Goal: Find specific page/section: Find specific page/section

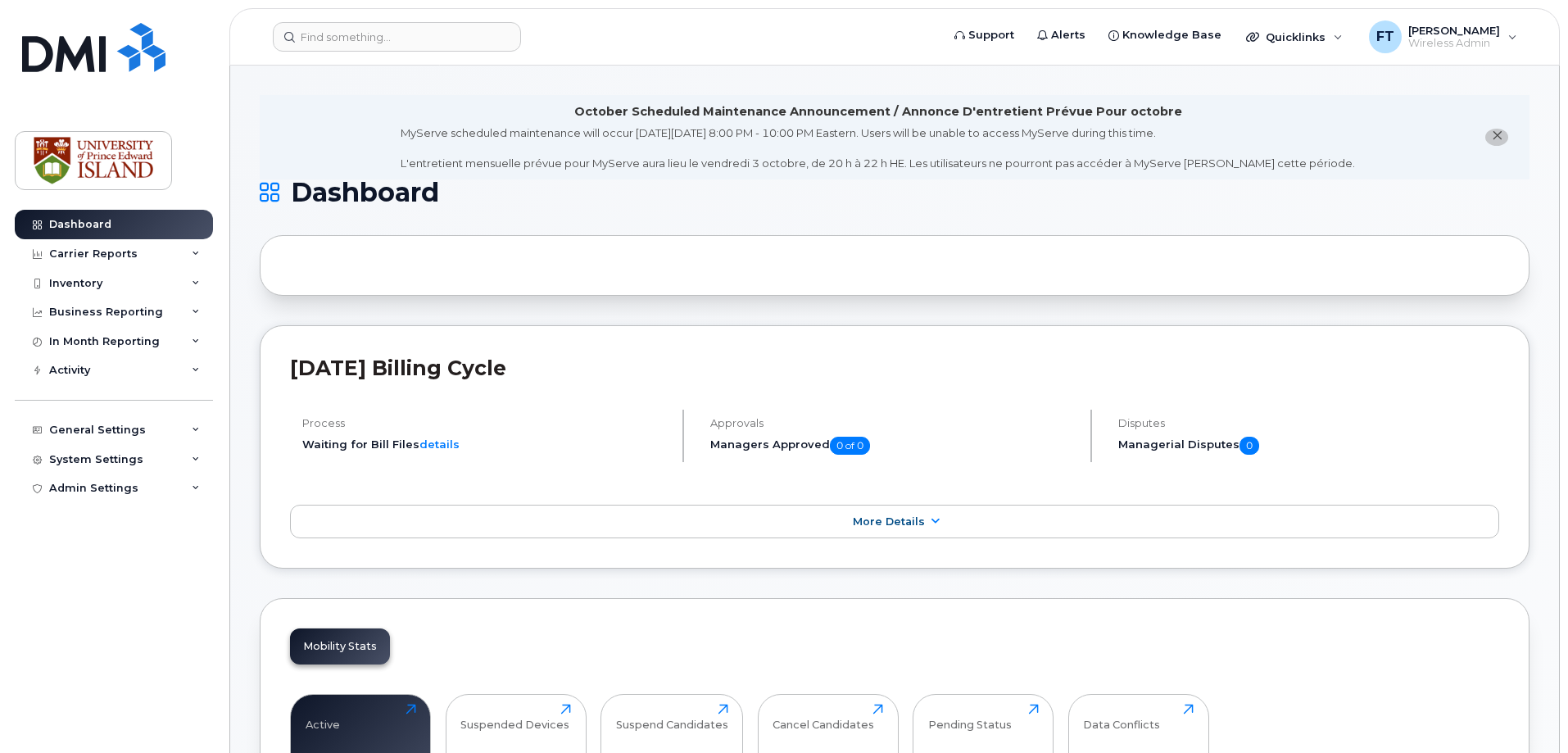
click at [347, 268] on div at bounding box center [895, 265] width 1270 height 60
click at [350, 37] on input at bounding box center [397, 37] width 248 height 30
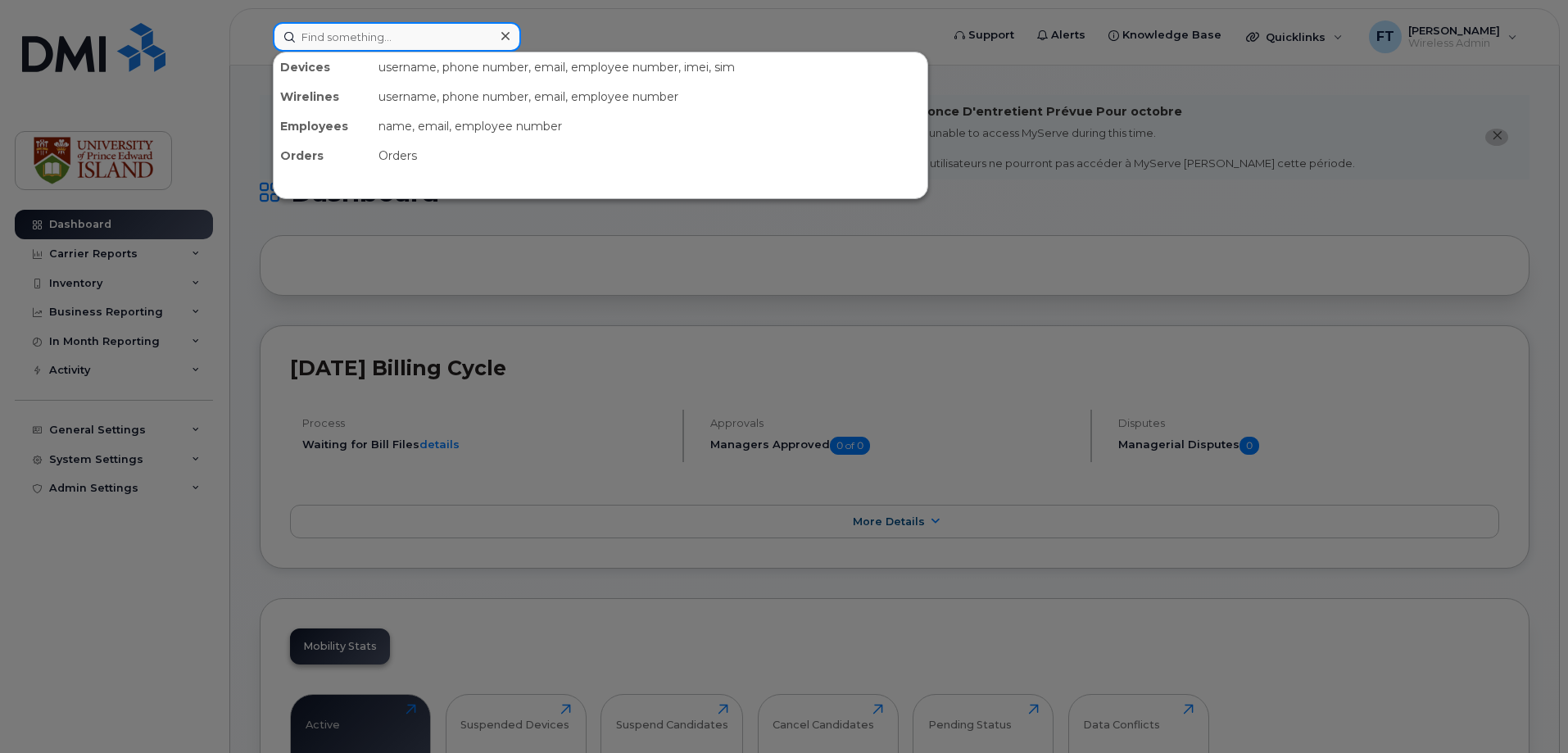
paste input "[PHONE_NUMBER]"
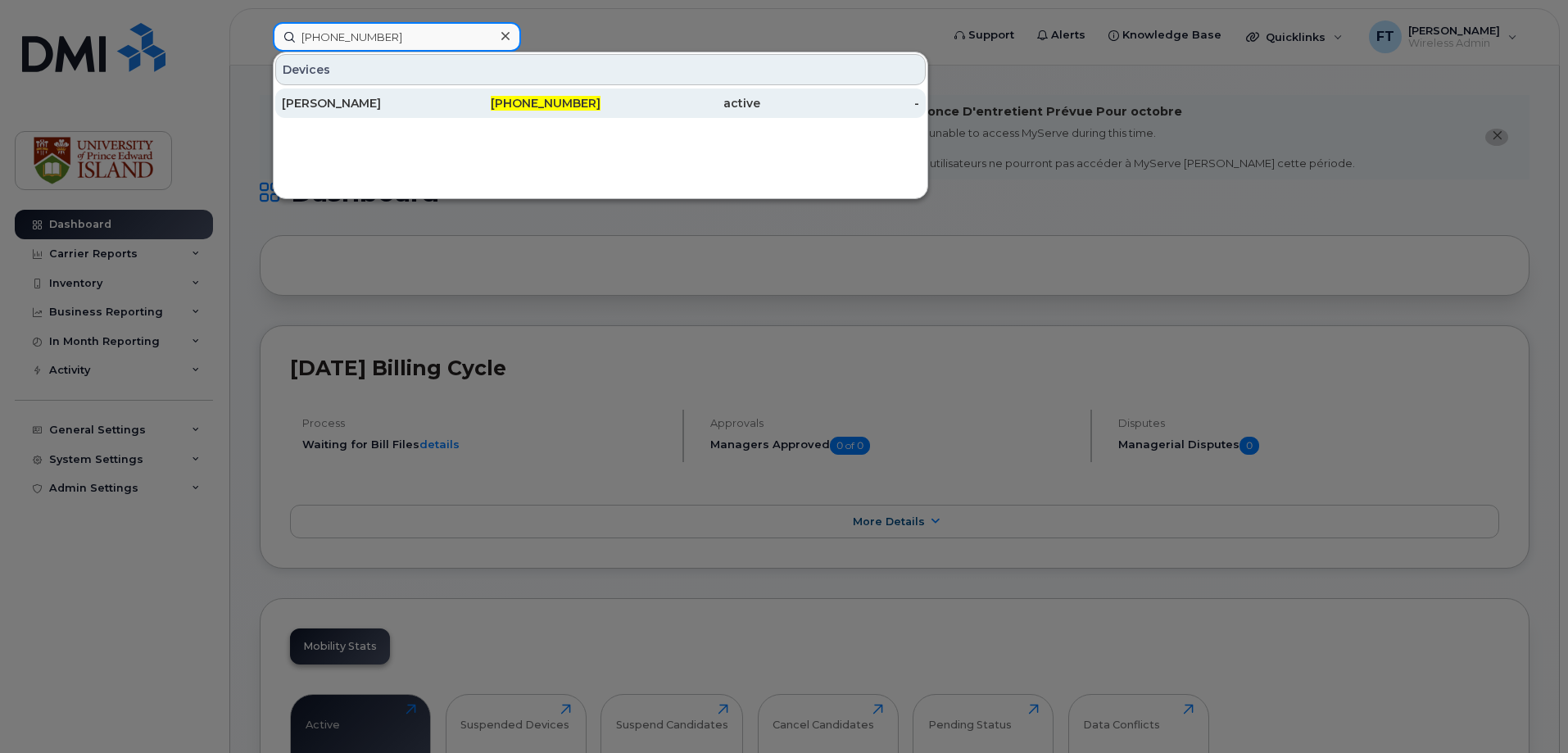
type input "[PHONE_NUMBER]"
click at [347, 108] on div "[PERSON_NAME]" at bounding box center [362, 103] width 160 height 17
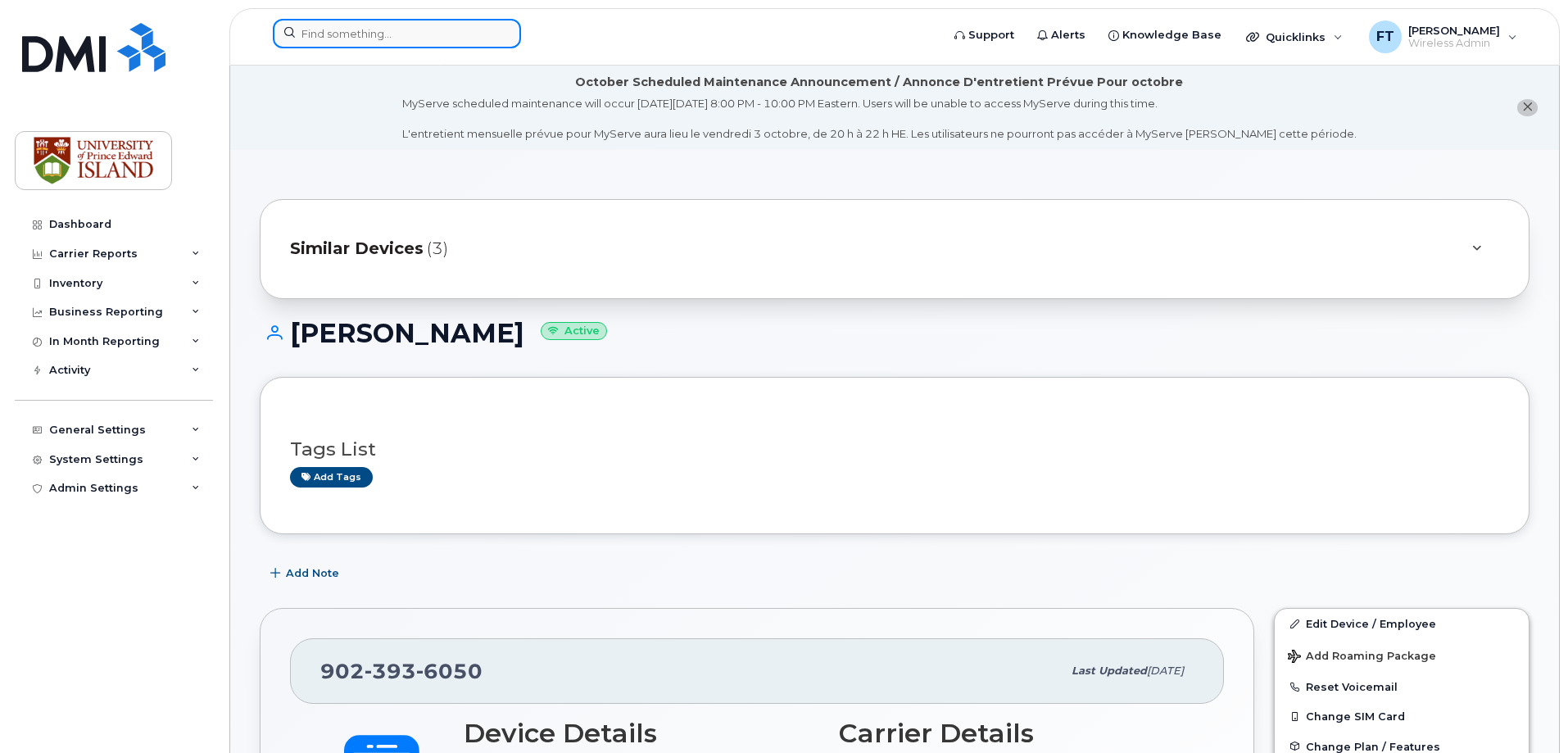
click at [381, 26] on input at bounding box center [397, 34] width 248 height 30
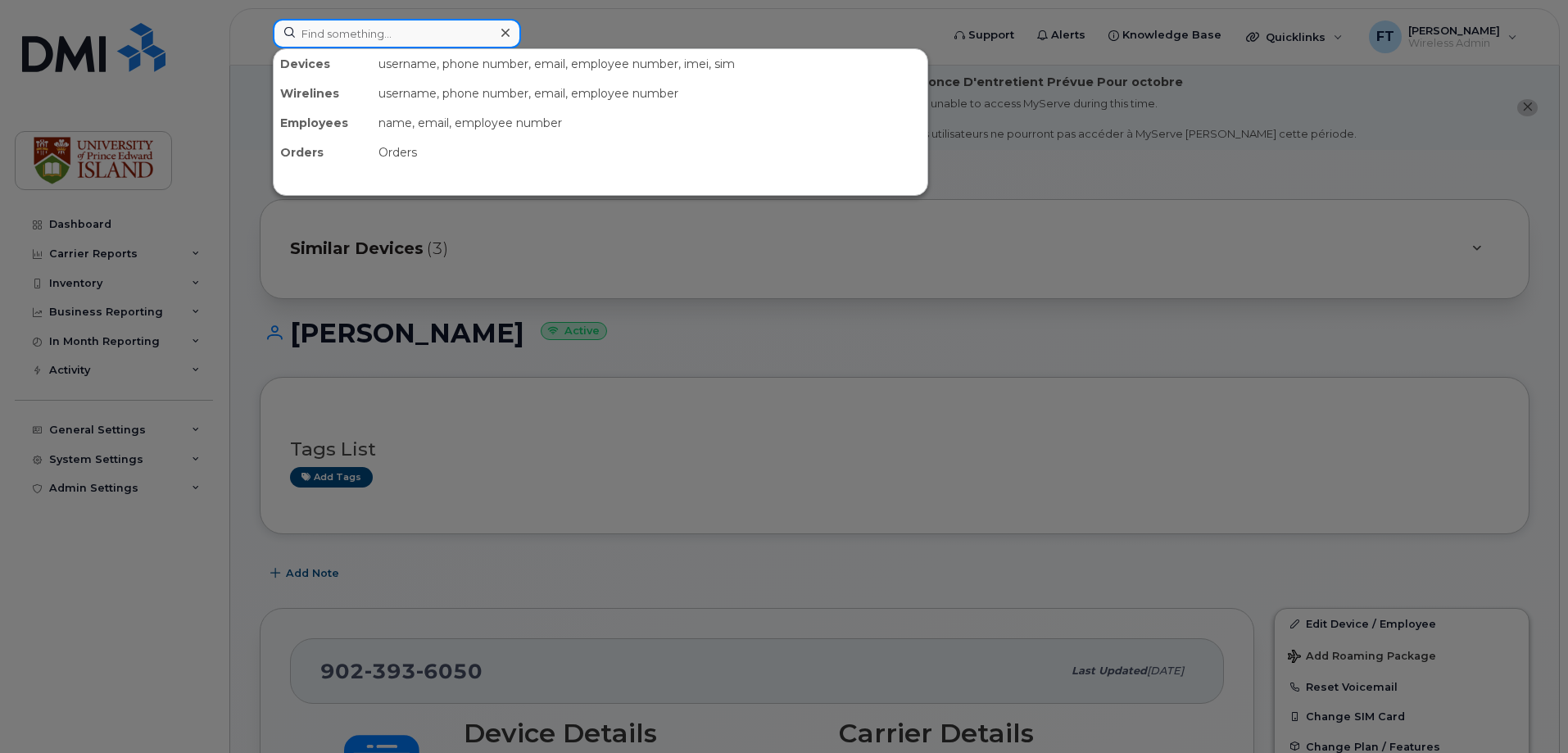
paste input "[PHONE_NUMBER]"
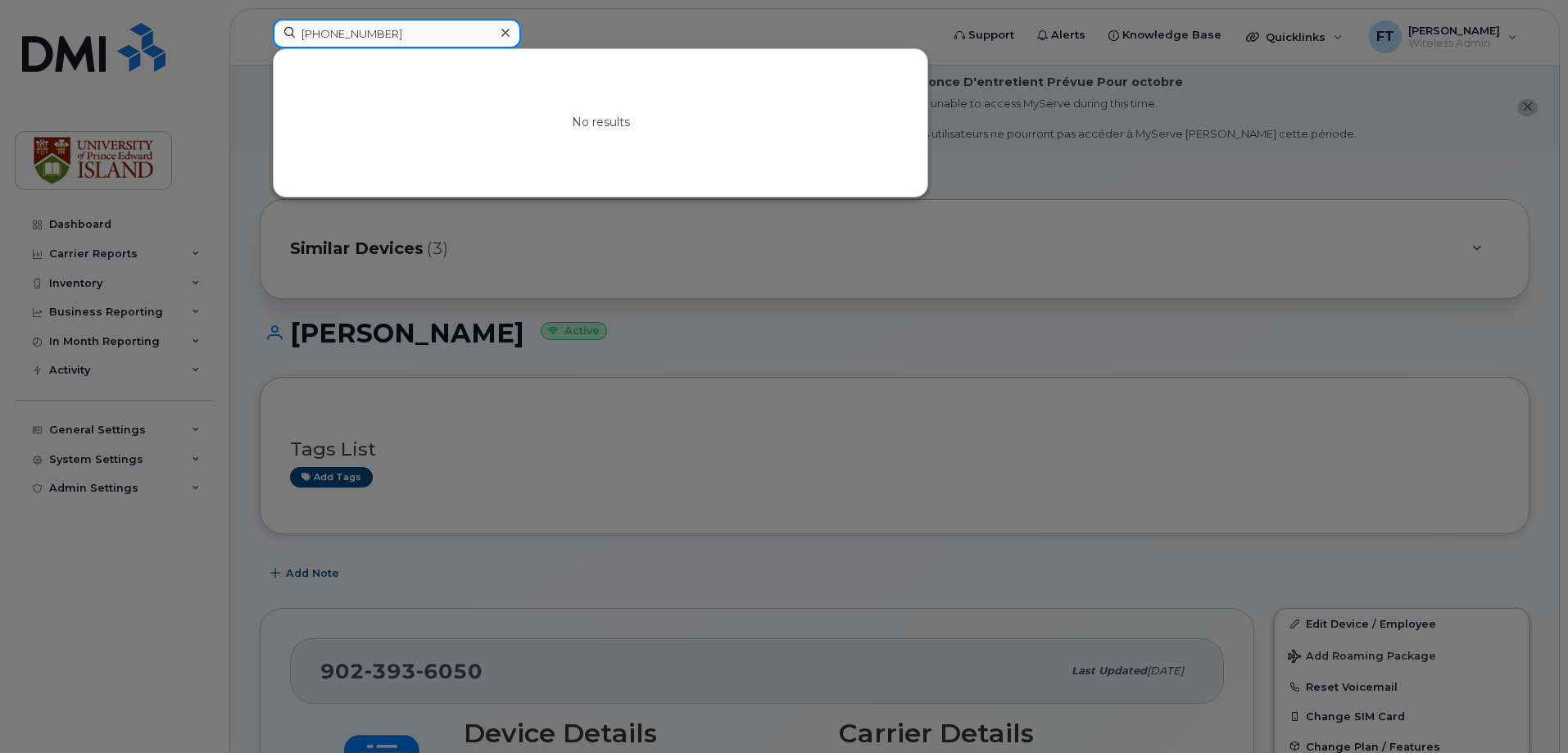
type input "[PHONE_NUMBER]"
click at [506, 31] on icon at bounding box center [506, 33] width 8 height 13
